Goal: Task Accomplishment & Management: Use online tool/utility

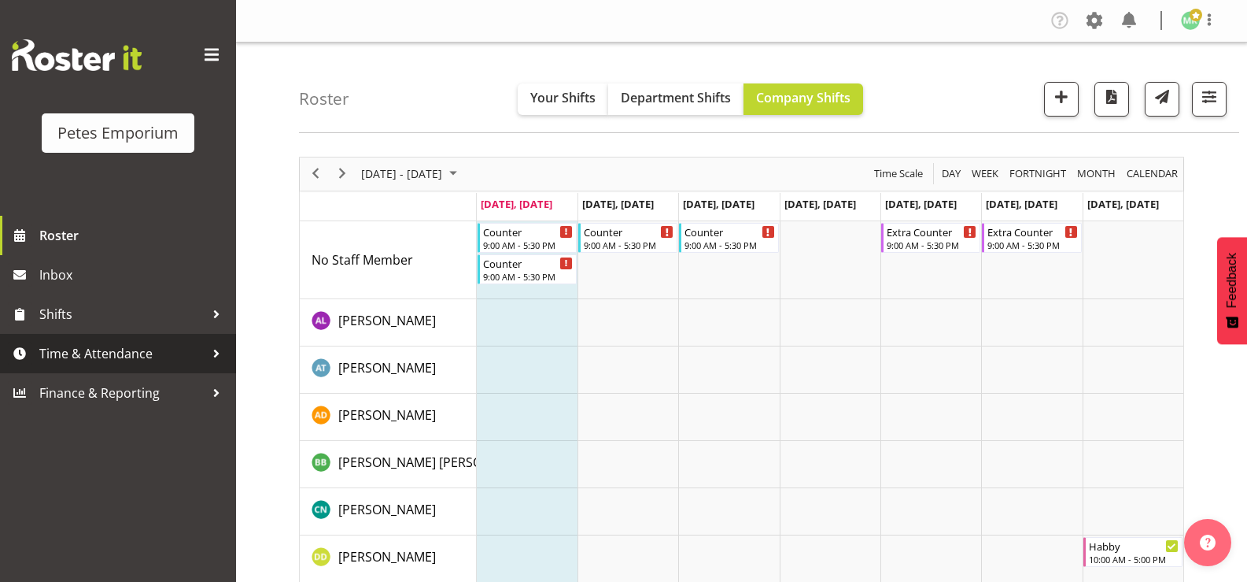
click at [85, 354] on span "Time & Attendance" at bounding box center [121, 354] width 165 height 24
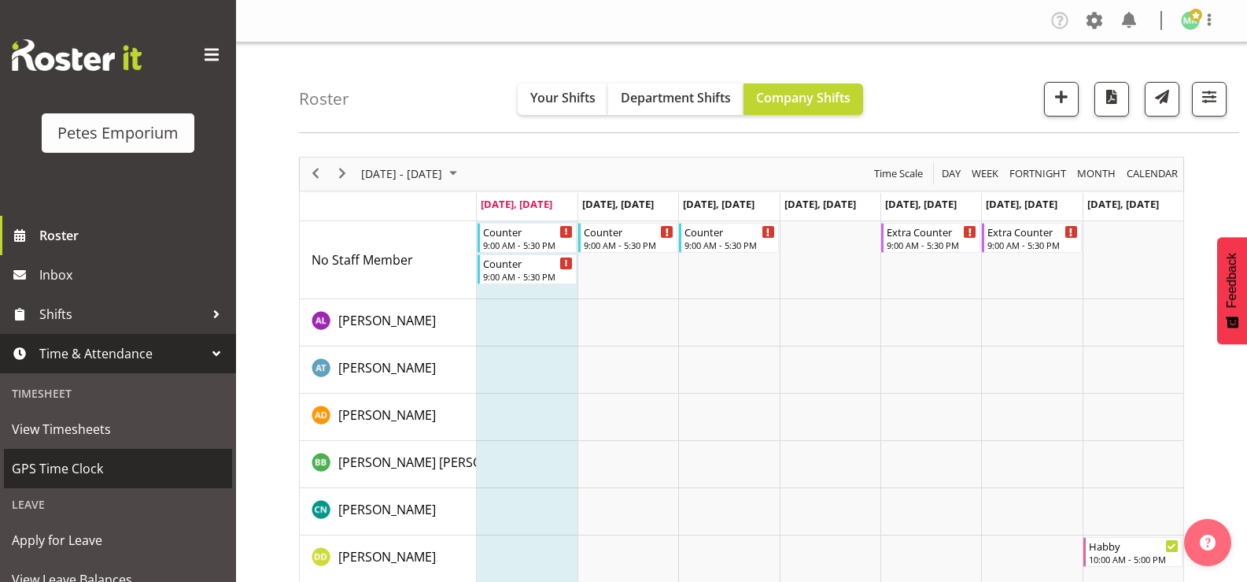
click at [93, 460] on span "GPS Time Clock" at bounding box center [118, 468] width 212 height 24
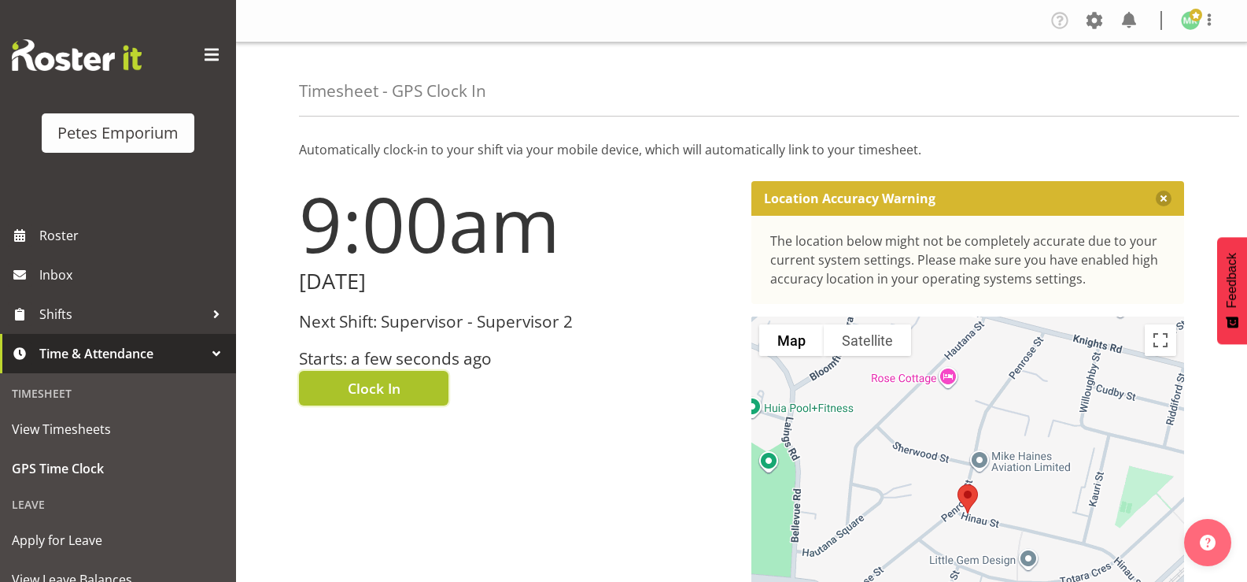
click at [327, 381] on button "Clock In" at bounding box center [374, 388] width 150 height 35
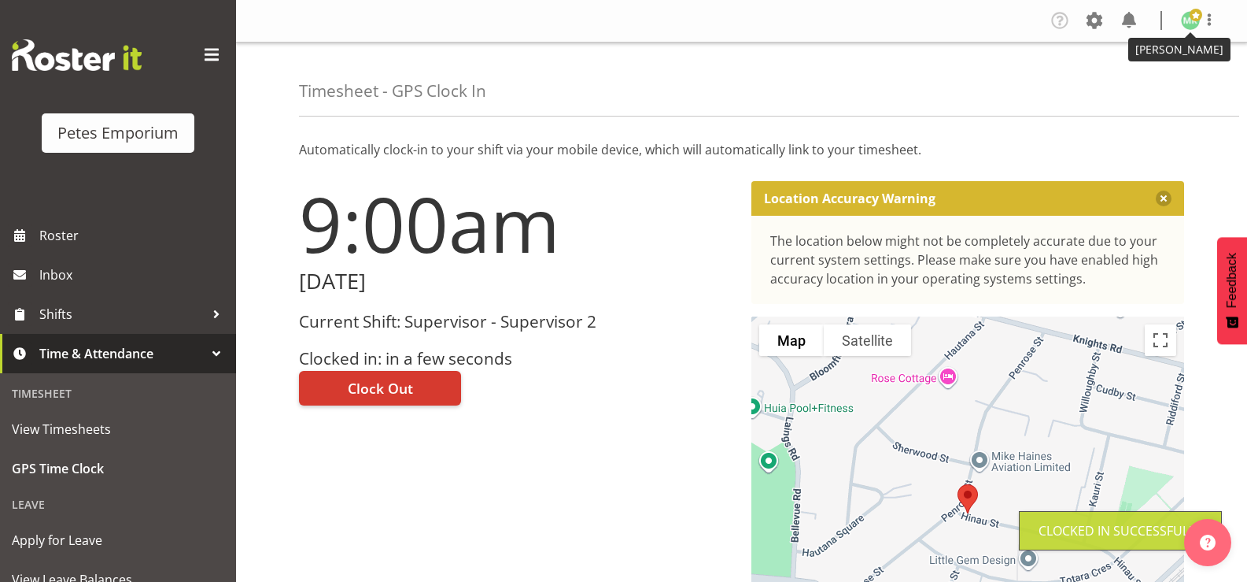
click at [1193, 17] on span at bounding box center [1196, 15] width 13 height 13
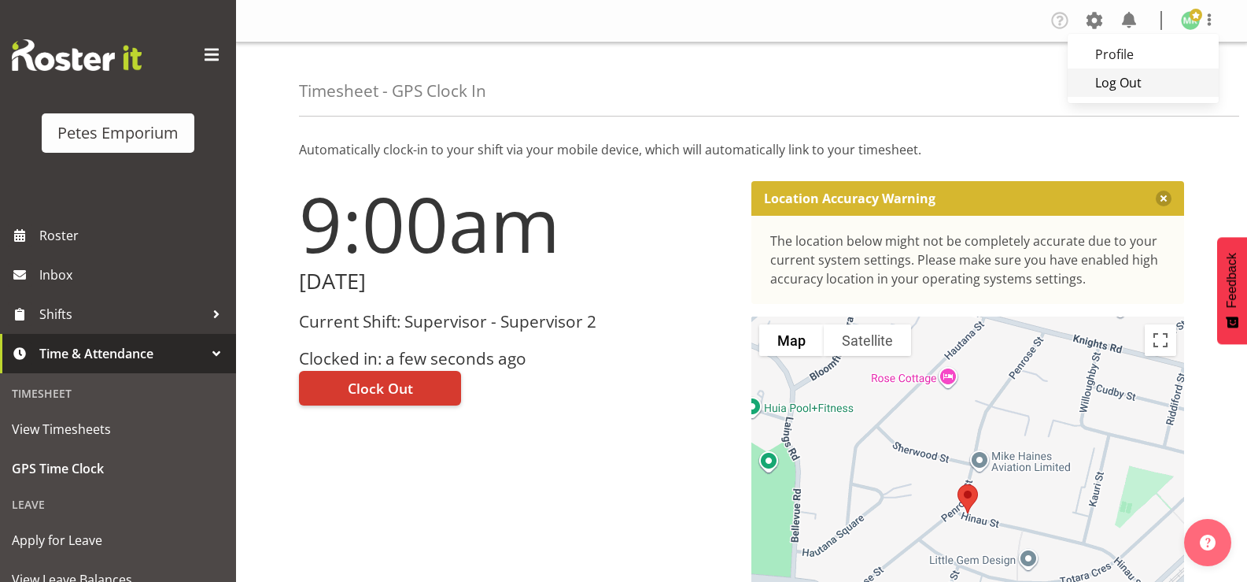
click at [1115, 81] on link "Log Out" at bounding box center [1143, 82] width 151 height 28
